Goal: Task Accomplishment & Management: Manage account settings

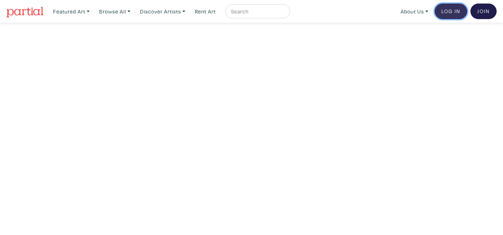
click at [452, 7] on link "Log In" at bounding box center [451, 12] width 33 height 16
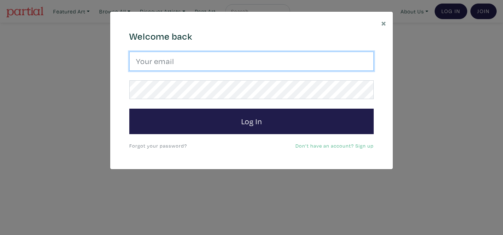
click at [201, 55] on input "email" at bounding box center [251, 61] width 244 height 19
type input "ejdicksonn@gmail.com"
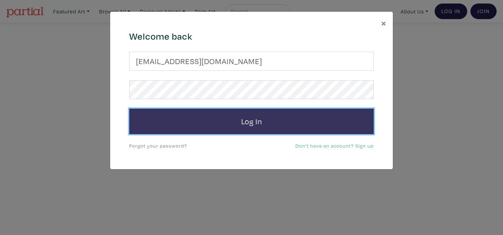
click at [250, 120] on button "Log In" at bounding box center [251, 121] width 244 height 25
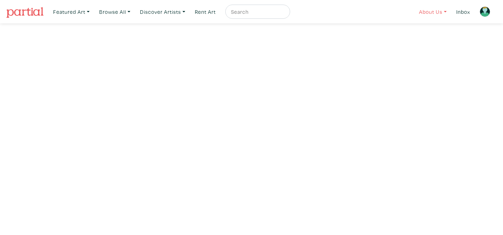
click at [445, 10] on link "About Us" at bounding box center [433, 12] width 34 height 15
click at [461, 9] on link "Inbox" at bounding box center [463, 12] width 20 height 15
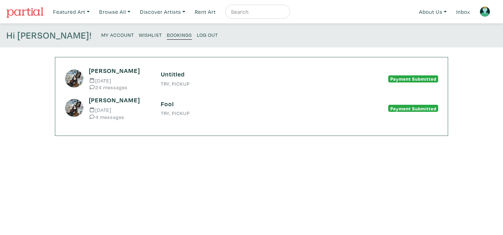
click at [103, 78] on small "Apr 4 2023" at bounding box center [119, 80] width 61 height 5
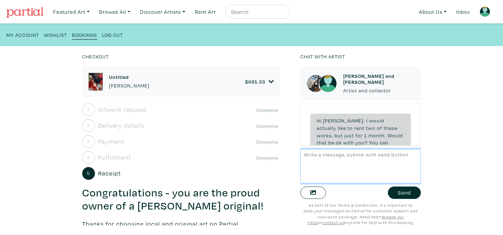
scroll to position [2513, 0]
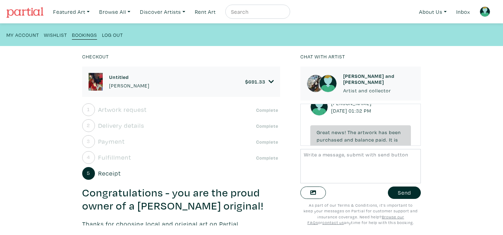
click at [119, 73] on div "Untitled [PERSON_NAME] $ 691.33" at bounding box center [182, 82] width 186 height 18
click at [120, 77] on h6 "Untitled" at bounding box center [129, 77] width 40 height 6
